Goal: Information Seeking & Learning: Learn about a topic

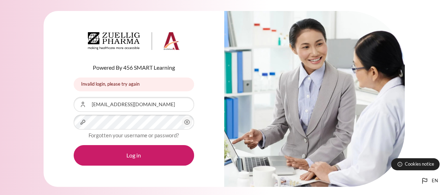
drag, startPoint x: 436, startPoint y: 28, endPoint x: 439, endPoint y: 26, distance: 3.8
click at [436, 28] on div "Powered By 456 SMART Learning Invalid login, please try again Invalid login, pl…" at bounding box center [224, 103] width 448 height 206
drag, startPoint x: 425, startPoint y: 0, endPoint x: 18, endPoint y: 115, distance: 423.4
click at [17, 115] on div "Powered By 456 SMART Learning Invalid login, please try again Invalid login, pl…" at bounding box center [224, 103] width 448 height 206
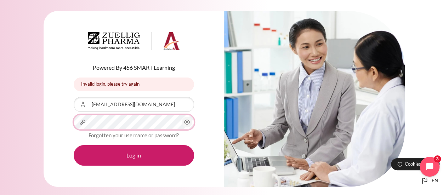
click at [74, 145] on button "Log in" at bounding box center [134, 155] width 120 height 21
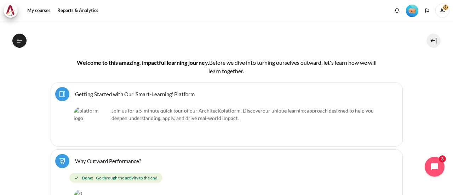
scroll to position [20, 0]
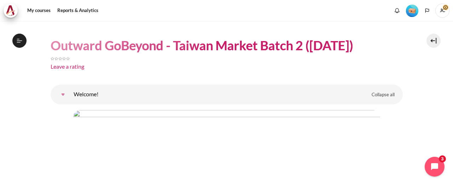
click at [411, 13] on img "Level #1" at bounding box center [412, 11] width 12 height 12
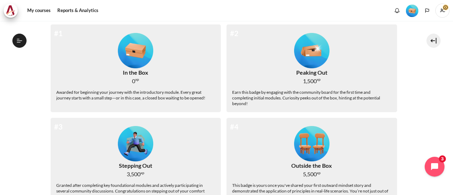
scroll to position [35, 0]
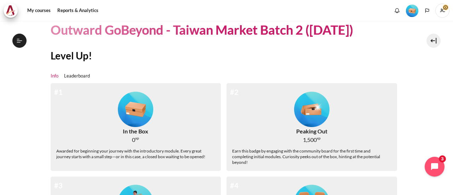
click at [142, 104] on img "Level #1" at bounding box center [135, 109] width 35 height 35
click at [136, 132] on div "In the Box" at bounding box center [135, 131] width 25 height 8
click at [138, 155] on div "Awarded for beginning your journey with the introductory module. Every great jo…" at bounding box center [135, 153] width 159 height 11
click at [140, 109] on img "Level #1" at bounding box center [135, 109] width 35 height 35
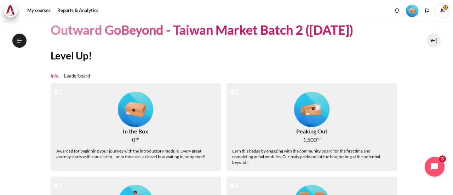
drag, startPoint x: 140, startPoint y: 109, endPoint x: 143, endPoint y: 112, distance: 4.8
click at [139, 109] on img "Level #1" at bounding box center [135, 109] width 35 height 35
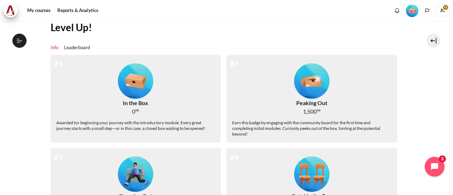
scroll to position [106, 0]
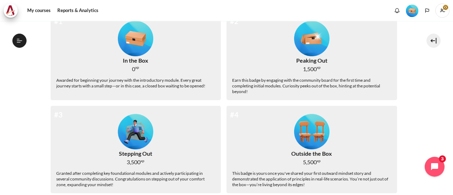
click at [135, 82] on div "Awarded for beginning your journey with the introductory module. Every great jo…" at bounding box center [135, 82] width 159 height 11
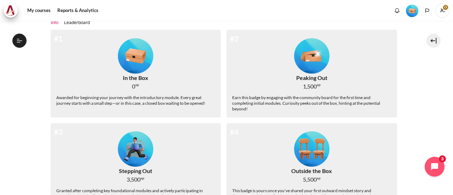
scroll to position [0, 0]
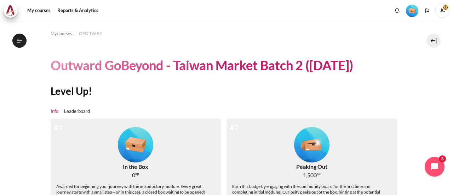
click at [134, 131] on img "Level #1" at bounding box center [135, 144] width 35 height 35
click at [133, 157] on img "Level #1" at bounding box center [135, 144] width 35 height 35
click at [13, 40] on button "Open course index" at bounding box center [19, 41] width 14 height 14
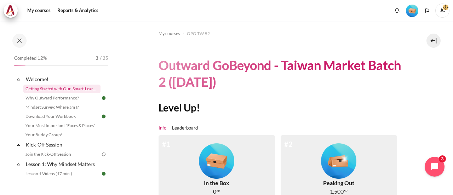
click at [76, 92] on link "Getting Started with Our 'Smart-Learning' Platform" at bounding box center [61, 89] width 77 height 8
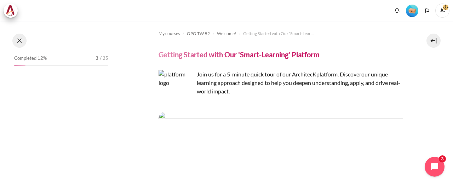
click at [22, 45] on button at bounding box center [19, 41] width 14 height 14
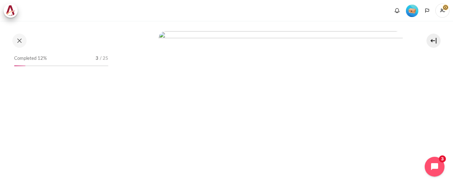
scroll to position [35, 0]
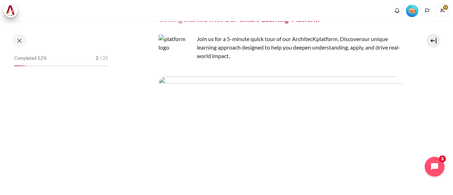
click at [42, 56] on span "Completed 12%" at bounding box center [30, 58] width 33 height 7
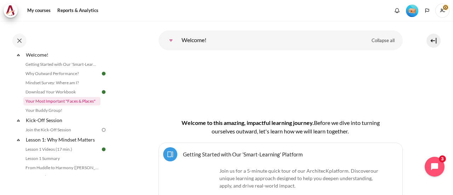
scroll to position [35, 0]
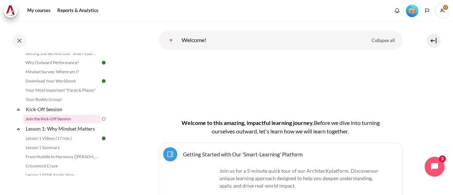
click at [69, 120] on link "Join the Kick-Off Session" at bounding box center [61, 119] width 77 height 8
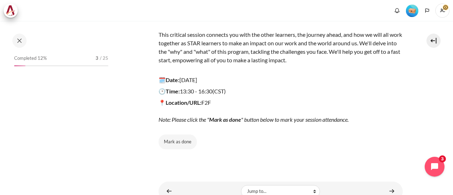
scroll to position [106, 0]
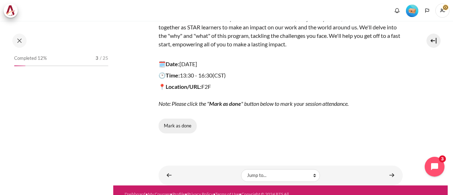
click at [188, 127] on button "Mark as done" at bounding box center [178, 126] width 38 height 15
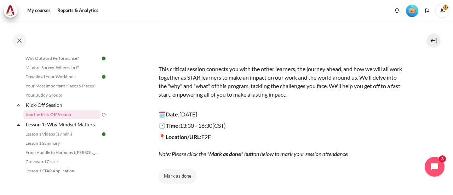
scroll to position [71, 0]
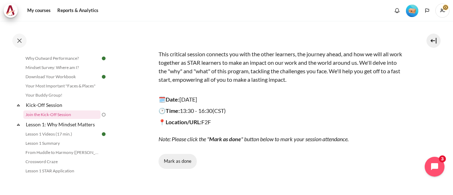
click at [173, 161] on button "Mark as done" at bounding box center [178, 161] width 38 height 15
click at [179, 155] on button "Done" at bounding box center [173, 161] width 29 height 15
click at [189, 162] on button "Mark as done" at bounding box center [178, 161] width 38 height 15
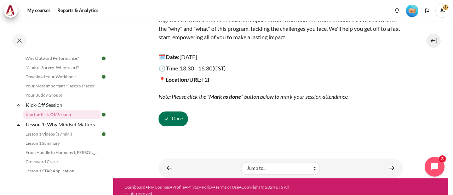
scroll to position [120, 0]
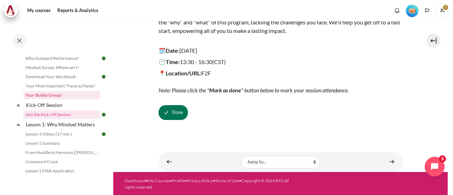
click at [62, 98] on link "Your Buddy Group!" at bounding box center [61, 95] width 77 height 8
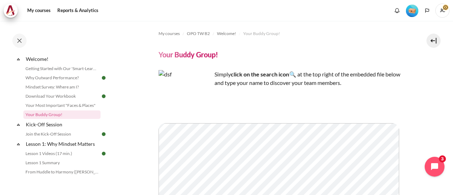
click at [294, 75] on p "Simply click on the search icon 🔍 at the top right of the embedded file below a…" at bounding box center [281, 78] width 244 height 17
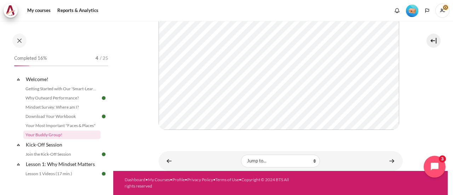
click at [434, 169] on icon "Open chat widget" at bounding box center [438, 166] width 11 height 11
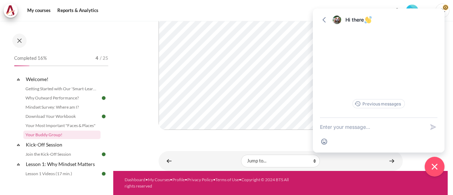
click at [324, 18] on icon "button" at bounding box center [324, 19] width 7 height 7
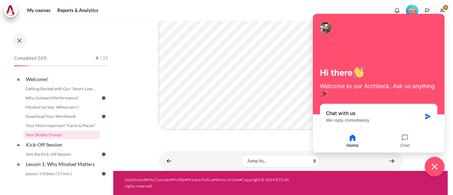
click at [354, 144] on button "Home" at bounding box center [352, 140] width 51 height 15
